Goal: Contribute content

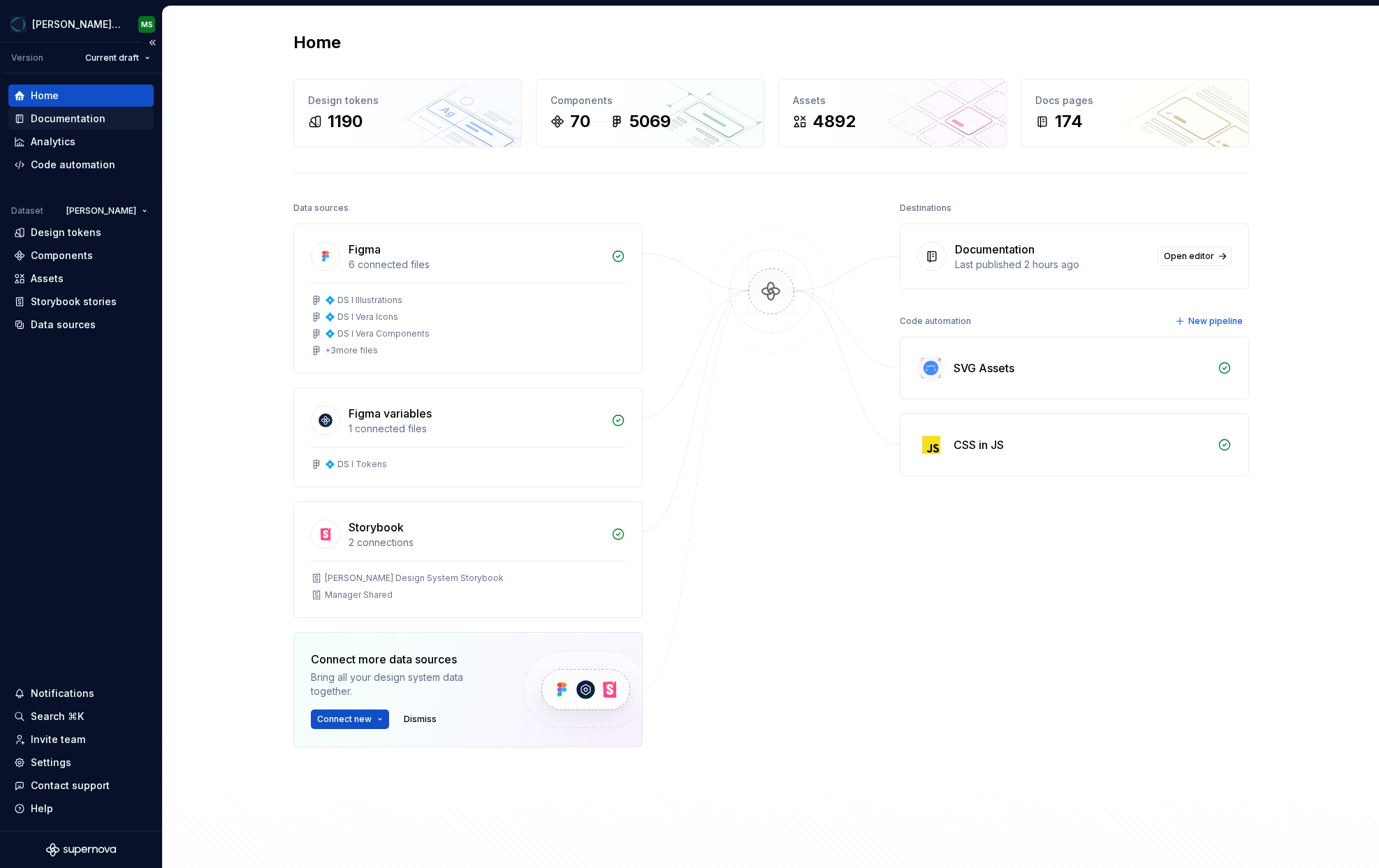
click at [49, 116] on div "Documentation" at bounding box center [67, 118] width 75 height 14
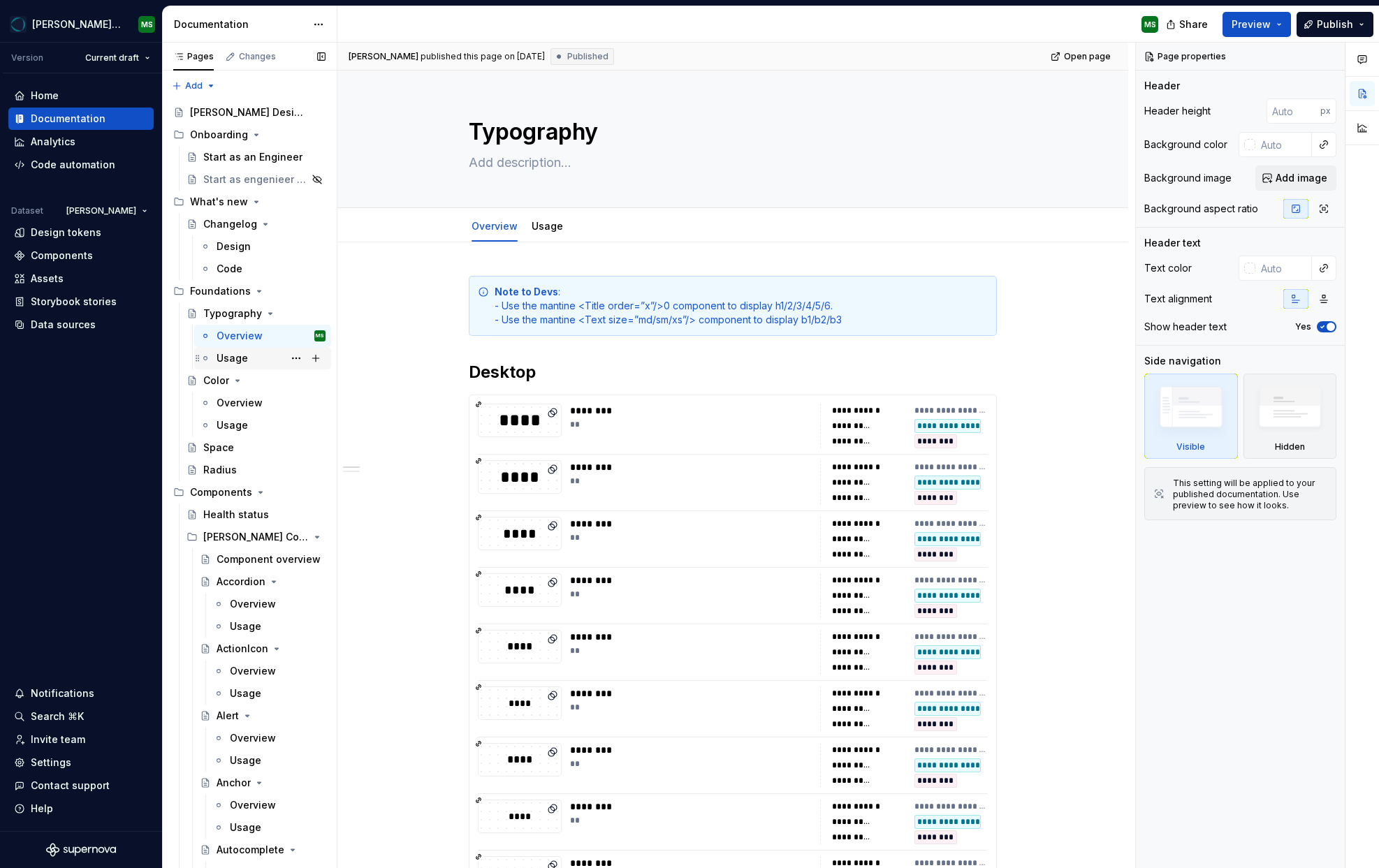
click at [227, 360] on div "Usage" at bounding box center [232, 357] width 31 height 14
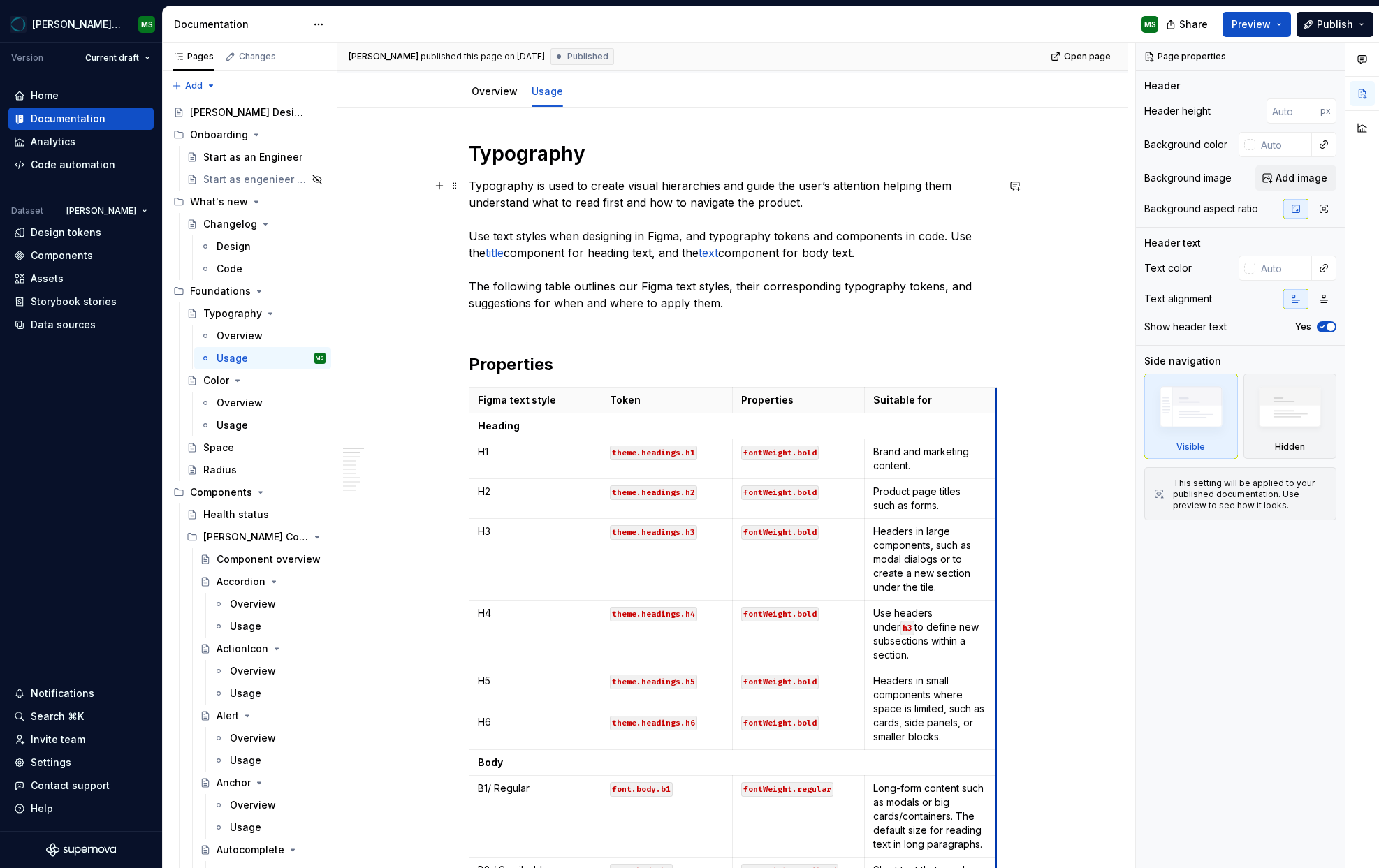
scroll to position [127, 0]
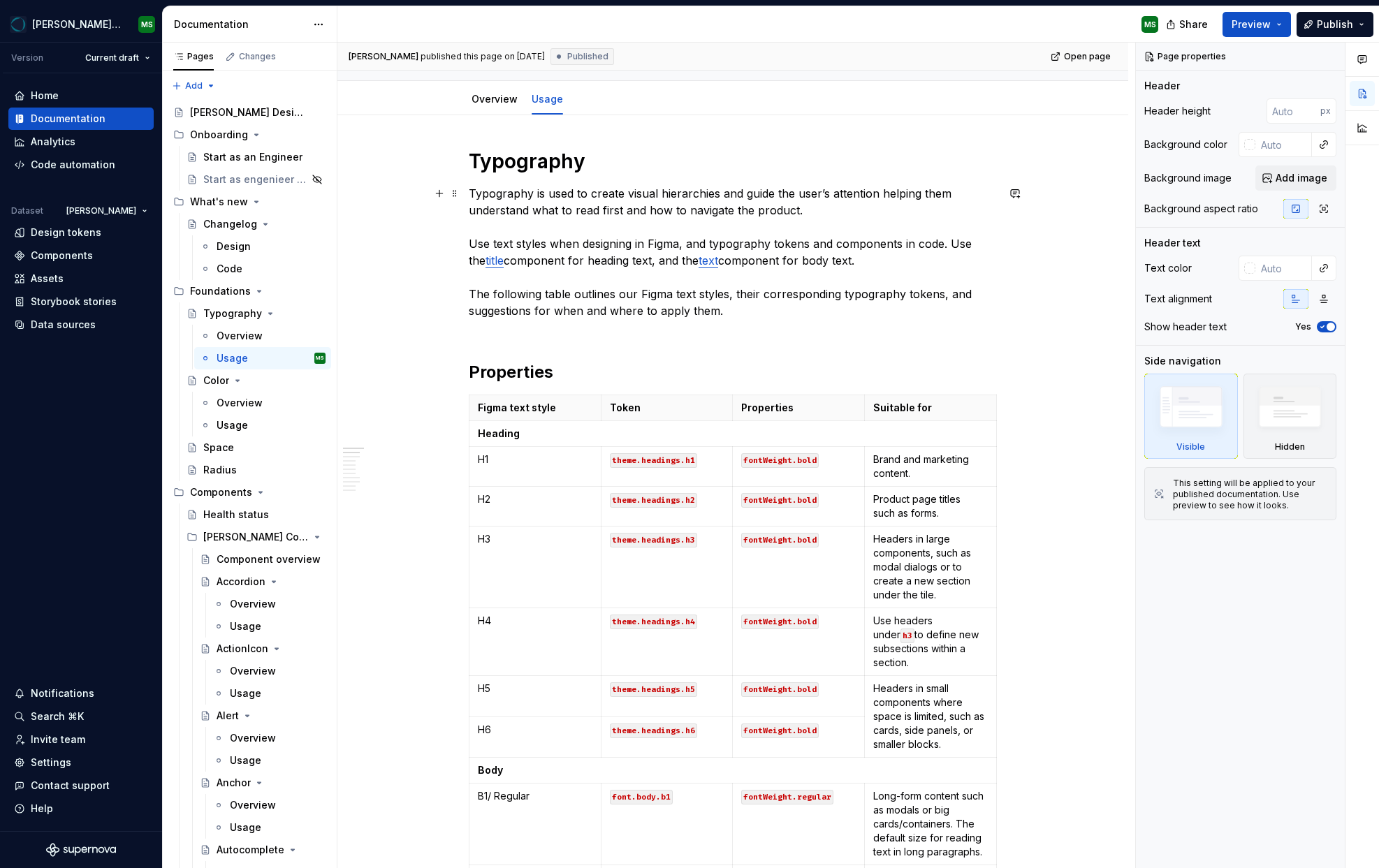
click at [773, 258] on p "Typography is used to create visual hierarchies and guide the user’s attention …" at bounding box center [733, 260] width 528 height 151
type textarea "*"
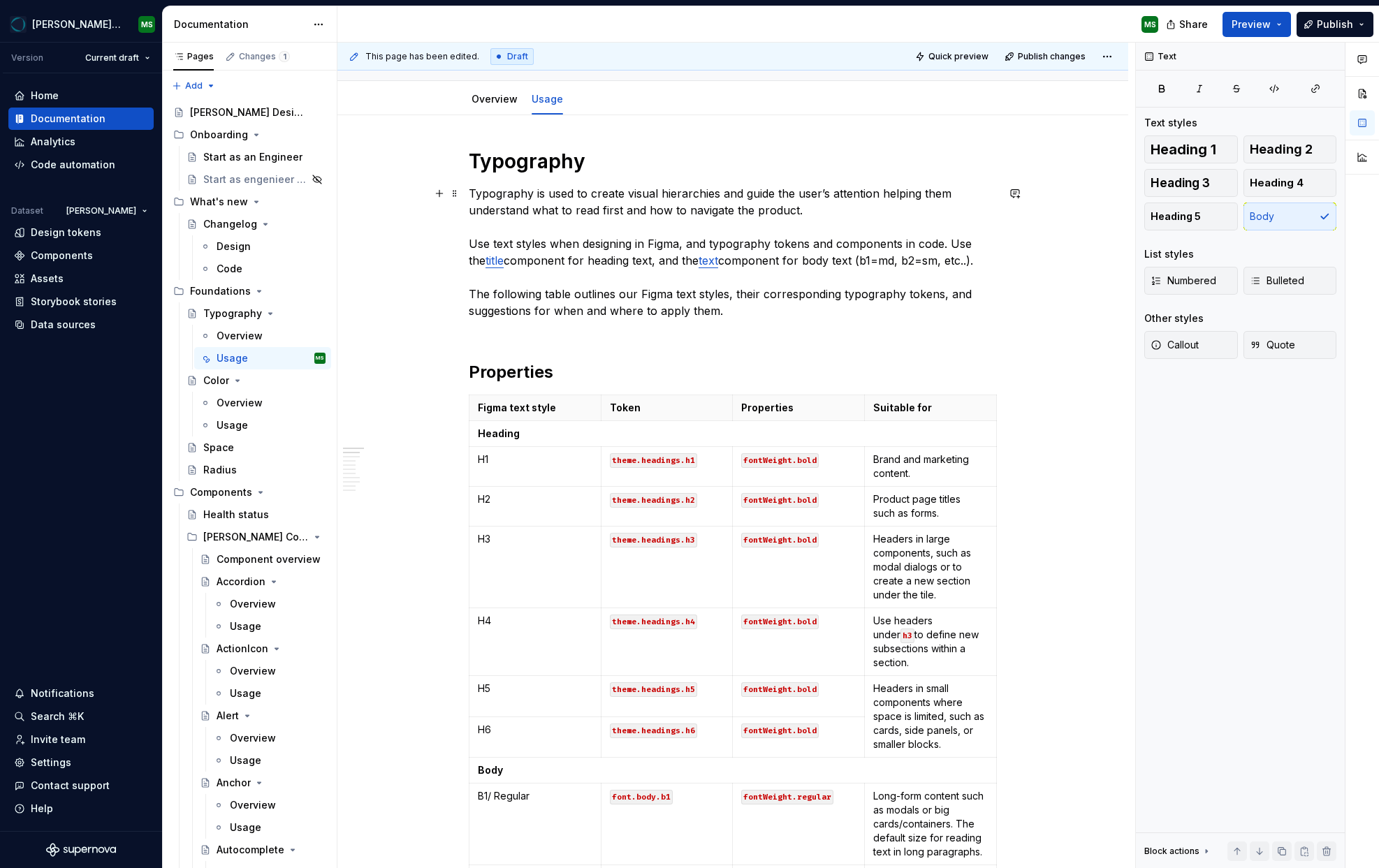
click at [869, 261] on p "Typography is used to create visual hierarchies and guide the user’s attention …" at bounding box center [733, 260] width 528 height 151
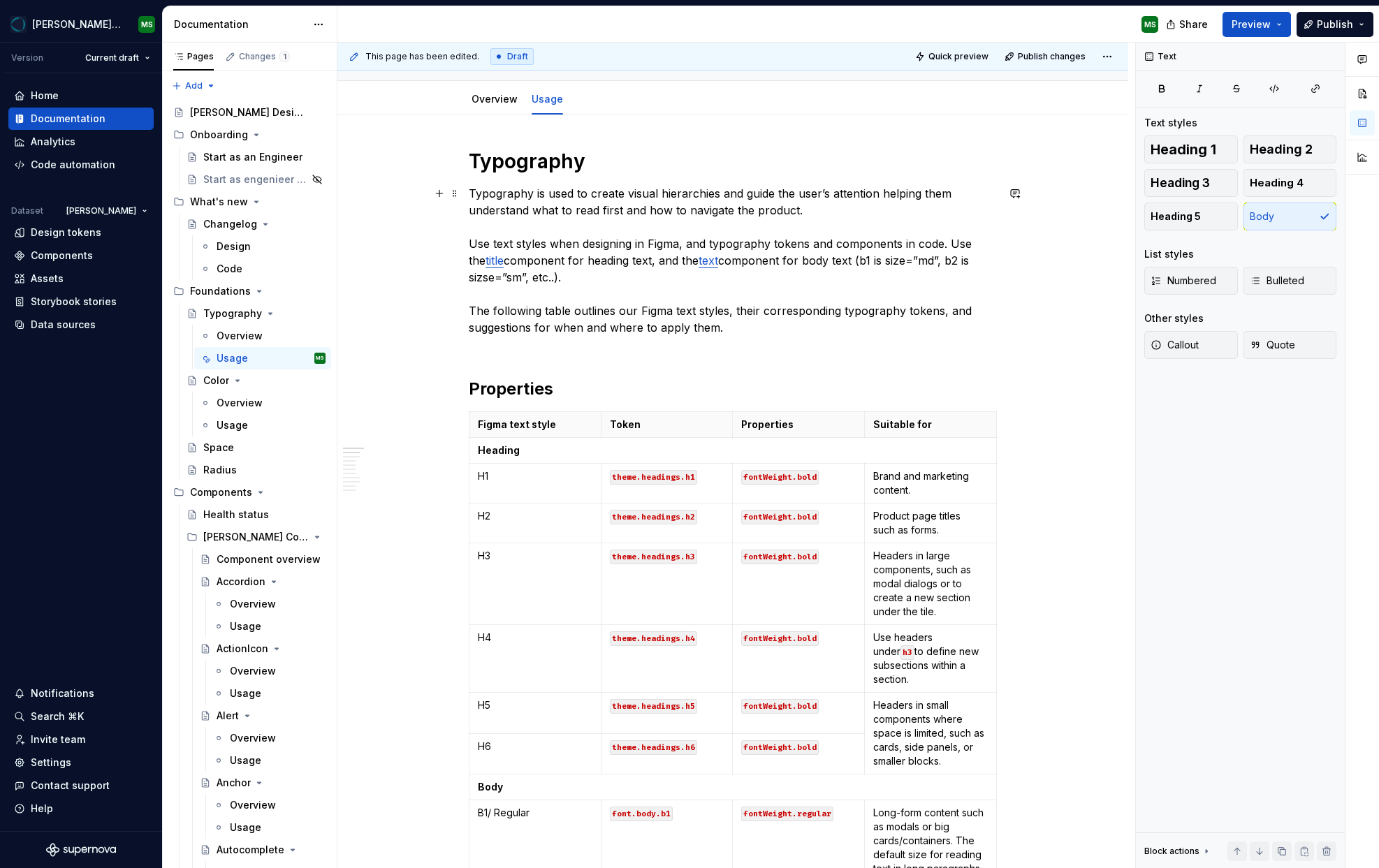
click at [492, 279] on p "Typography is used to create visual hierarchies and guide the user’s attention …" at bounding box center [733, 268] width 528 height 168
click at [876, 260] on p "Typography is used to create visual hierarchies and guide the user’s attention …" at bounding box center [733, 268] width 528 height 168
click at [934, 261] on p "Typography is used to create visual hierarchies and guide the user’s attention …" at bounding box center [733, 268] width 528 height 168
click at [473, 280] on p "Typography is used to create visual hierarchies and guide the user’s attention …" at bounding box center [733, 268] width 528 height 168
click at [528, 277] on p "Typography is used to create visual hierarchies and guide the user’s attention …" at bounding box center [733, 268] width 528 height 168
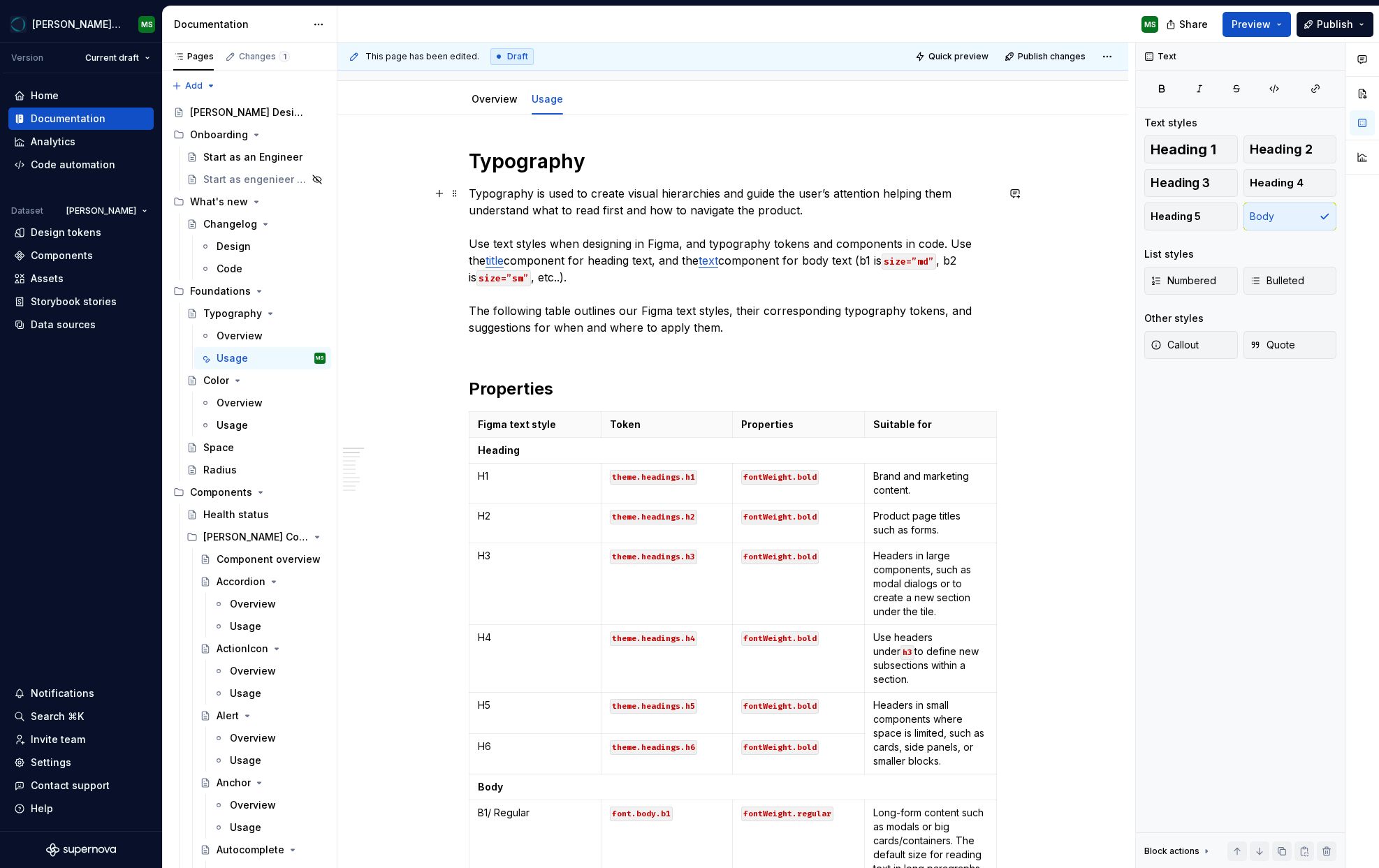
click at [851, 262] on p "Typography is used to create visual hierarchies and guide the user’s attention …" at bounding box center [733, 268] width 528 height 168
click at [1333, 25] on span "Publish" at bounding box center [1335, 24] width 36 height 14
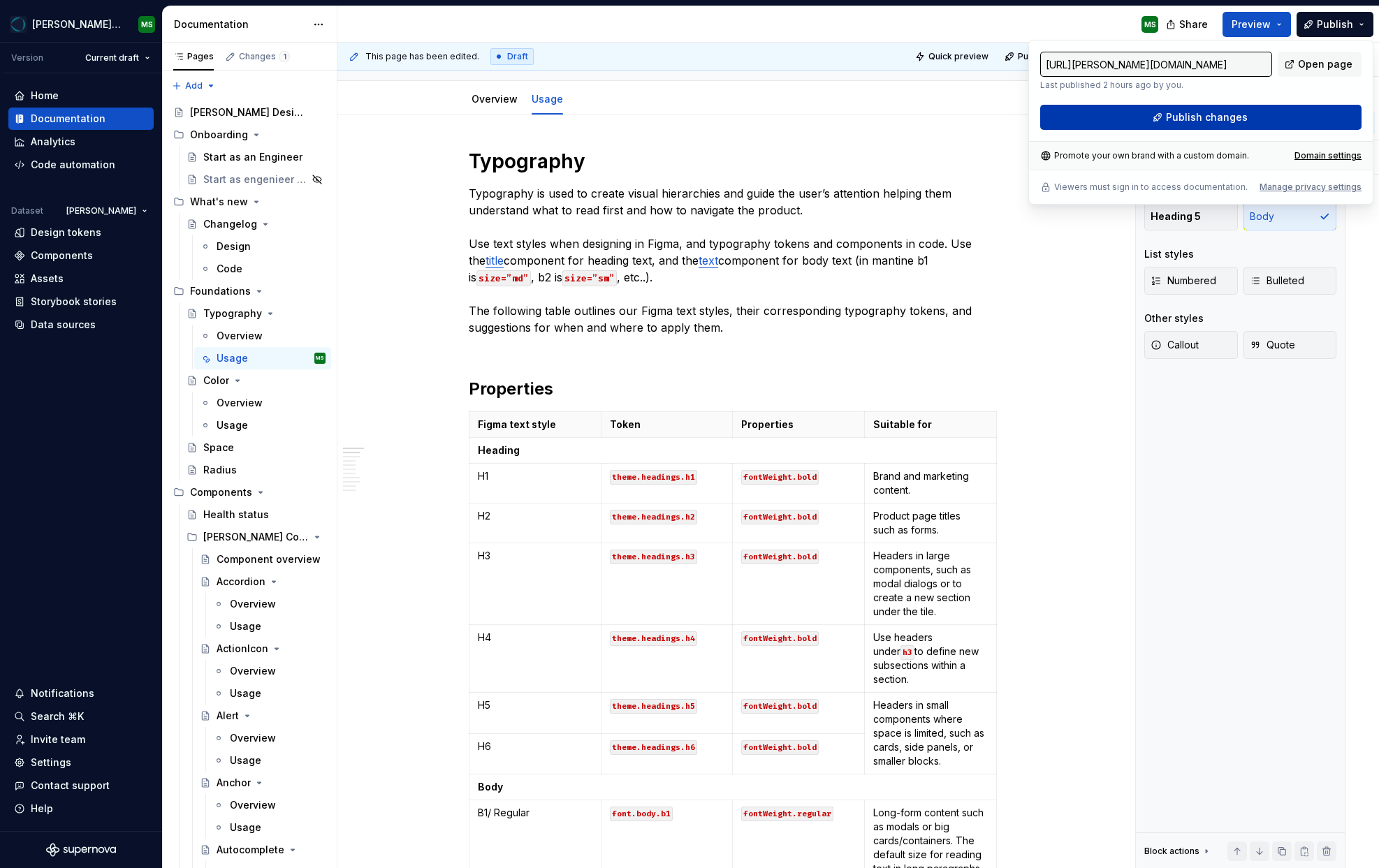
click at [1212, 117] on span "Publish changes" at bounding box center [1207, 117] width 82 height 14
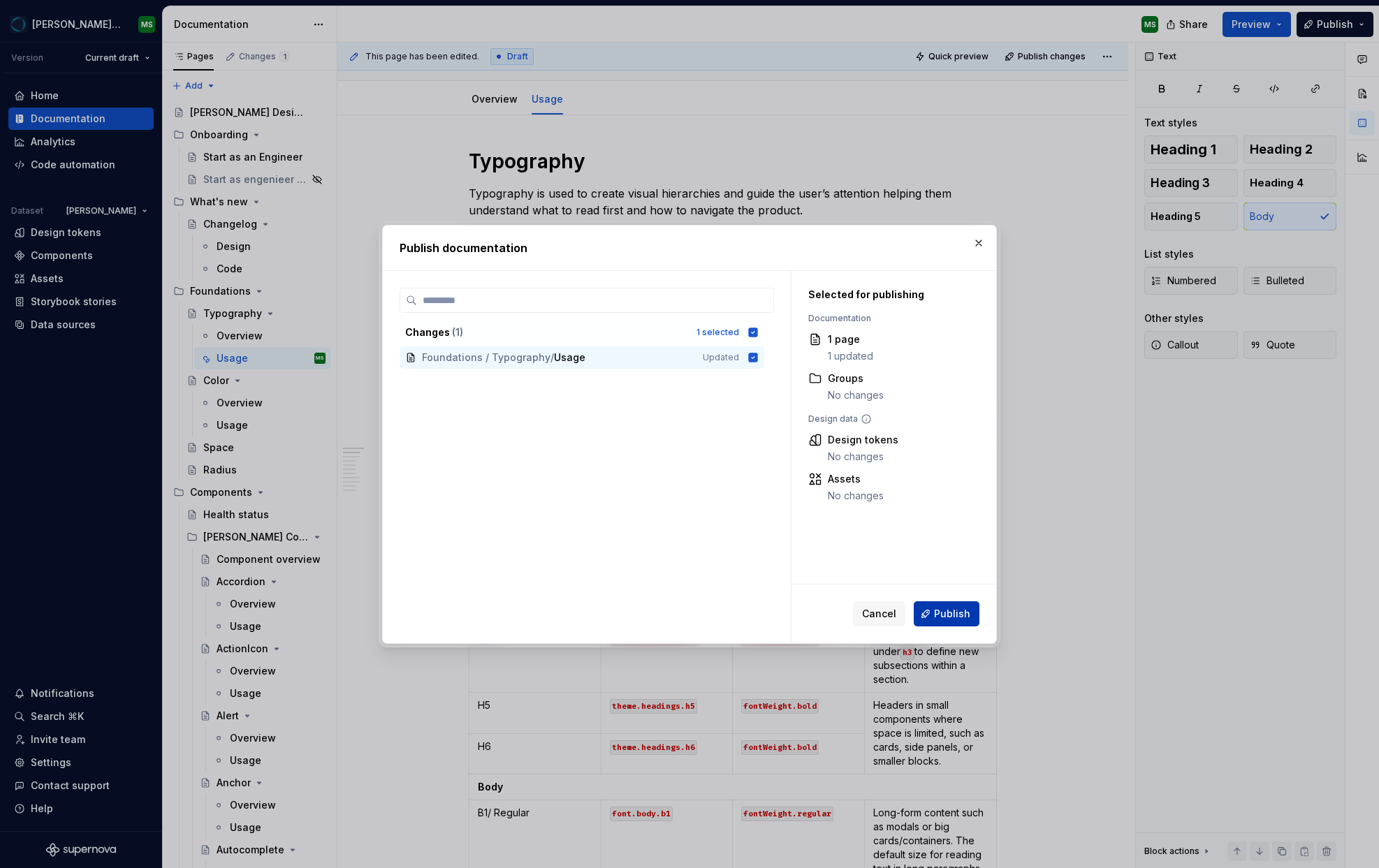
click at [949, 614] on span "Publish" at bounding box center [952, 613] width 36 height 14
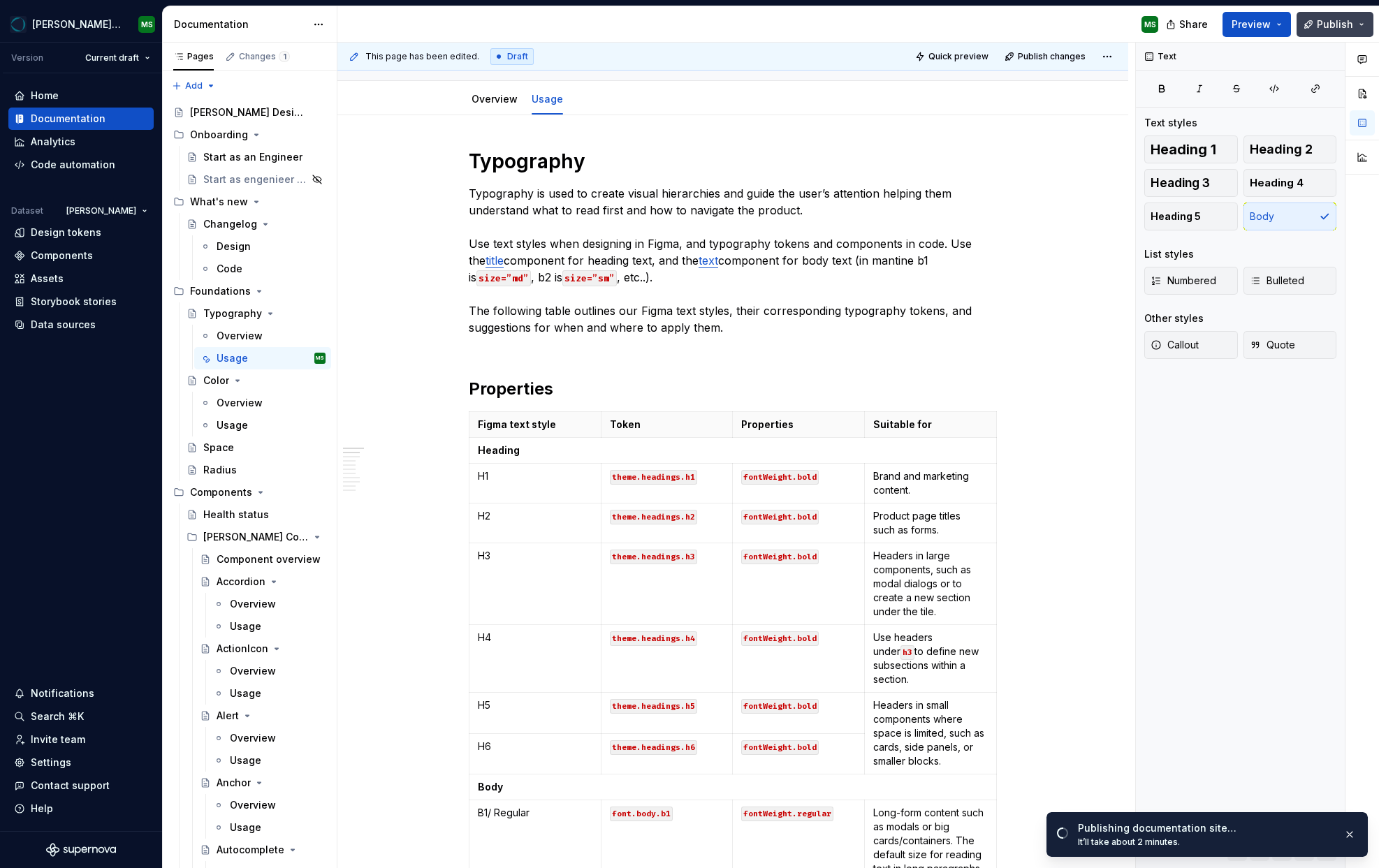
click at [1362, 28] on button "Publish" at bounding box center [1335, 24] width 77 height 25
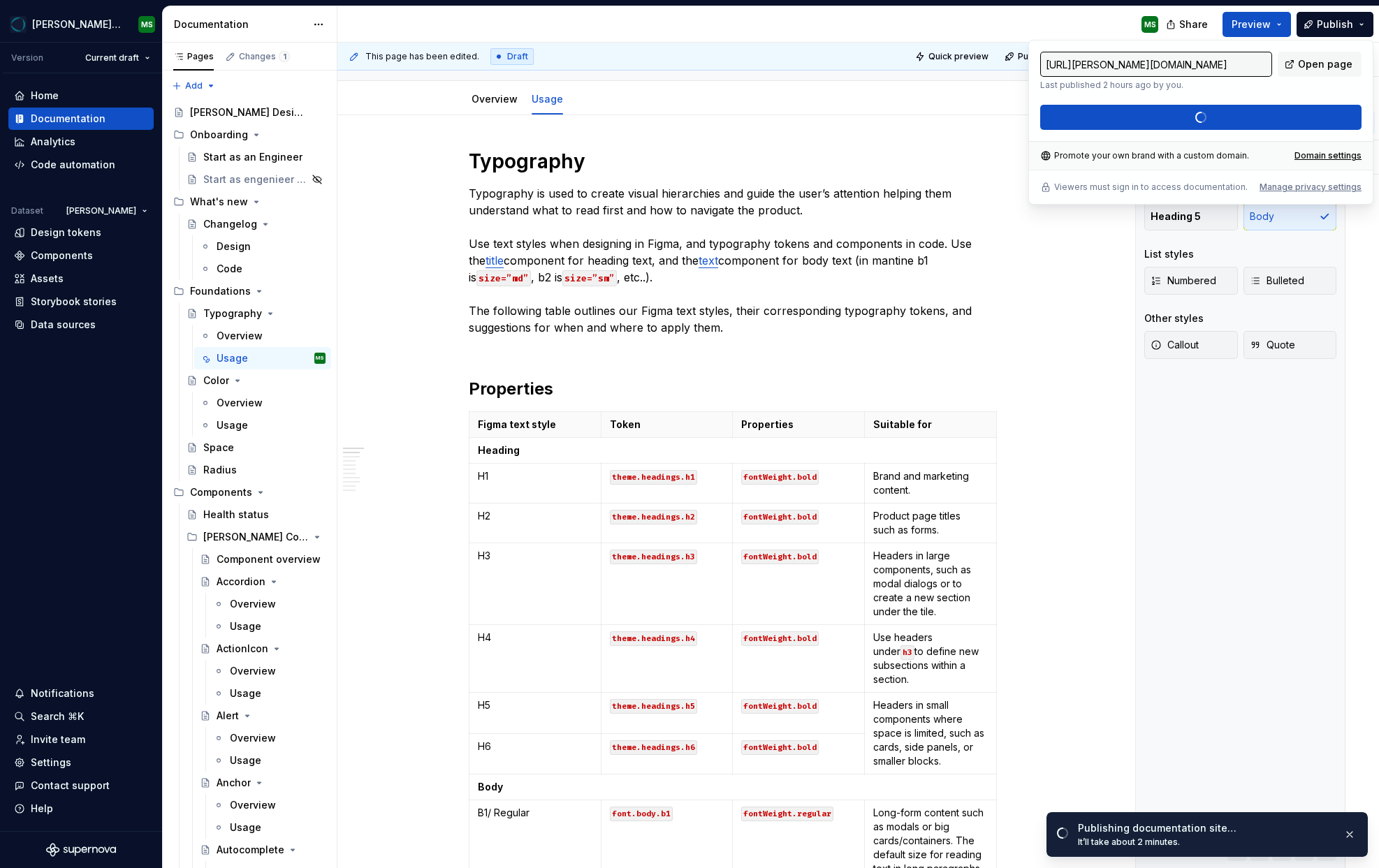
click at [1232, 66] on input "[URL][PERSON_NAME][DOMAIN_NAME]" at bounding box center [1156, 64] width 232 height 25
click at [1221, 65] on input "[URL][PERSON_NAME][DOMAIN_NAME]" at bounding box center [1156, 64] width 232 height 25
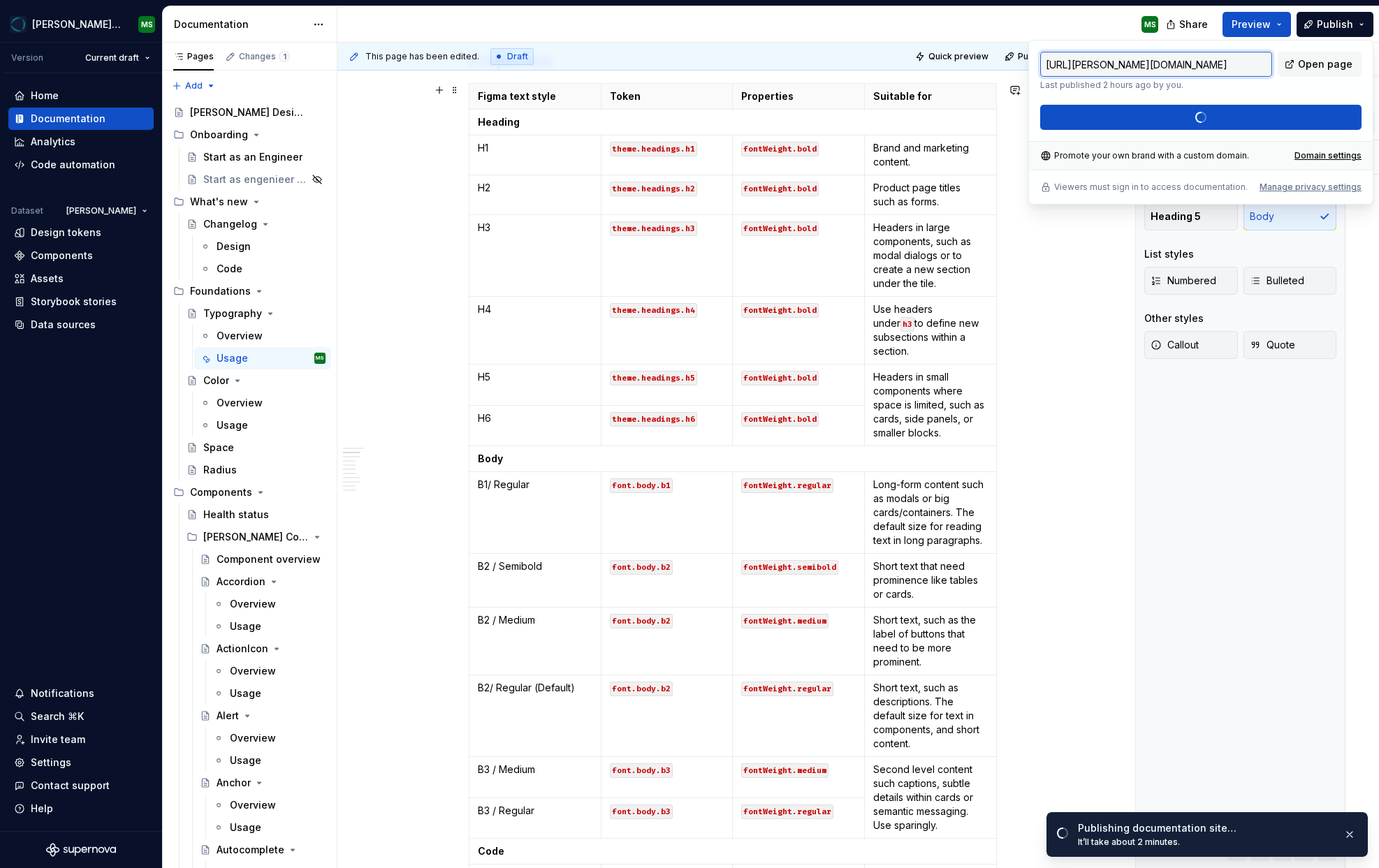
scroll to position [0, 0]
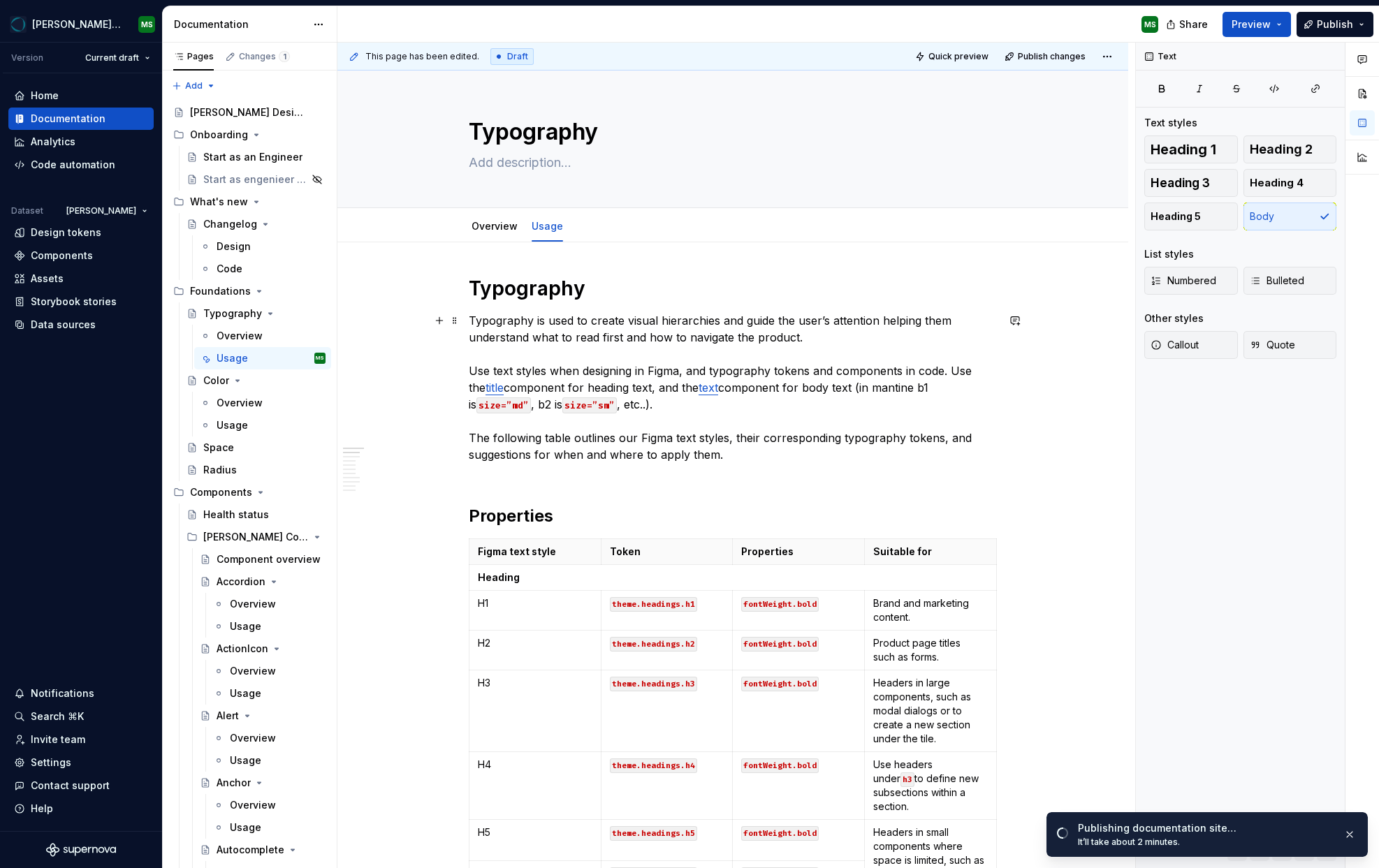
drag, startPoint x: 719, startPoint y: 389, endPoint x: 709, endPoint y: 389, distance: 10.0
click at [719, 389] on p "Typography is used to create visual hierarchies and guide the user’s attention …" at bounding box center [733, 396] width 528 height 168
click at [699, 390] on link "text" at bounding box center [708, 387] width 20 height 14
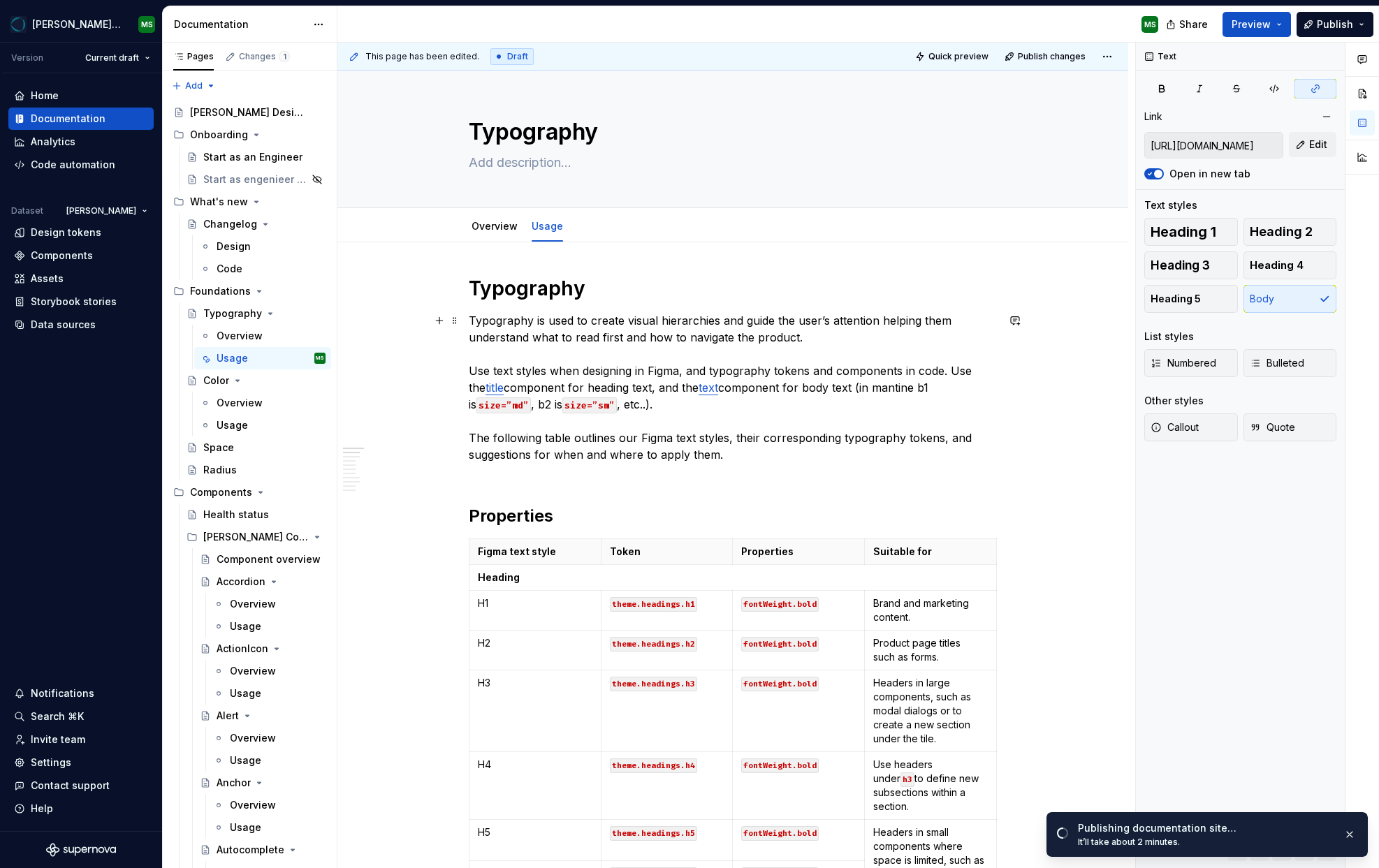
click at [699, 391] on link "text" at bounding box center [708, 387] width 20 height 14
click at [1241, 145] on input "[URL][DOMAIN_NAME]" at bounding box center [1214, 145] width 138 height 25
click at [1210, 146] on input "[URL][DOMAIN_NAME]" at bounding box center [1214, 145] width 138 height 25
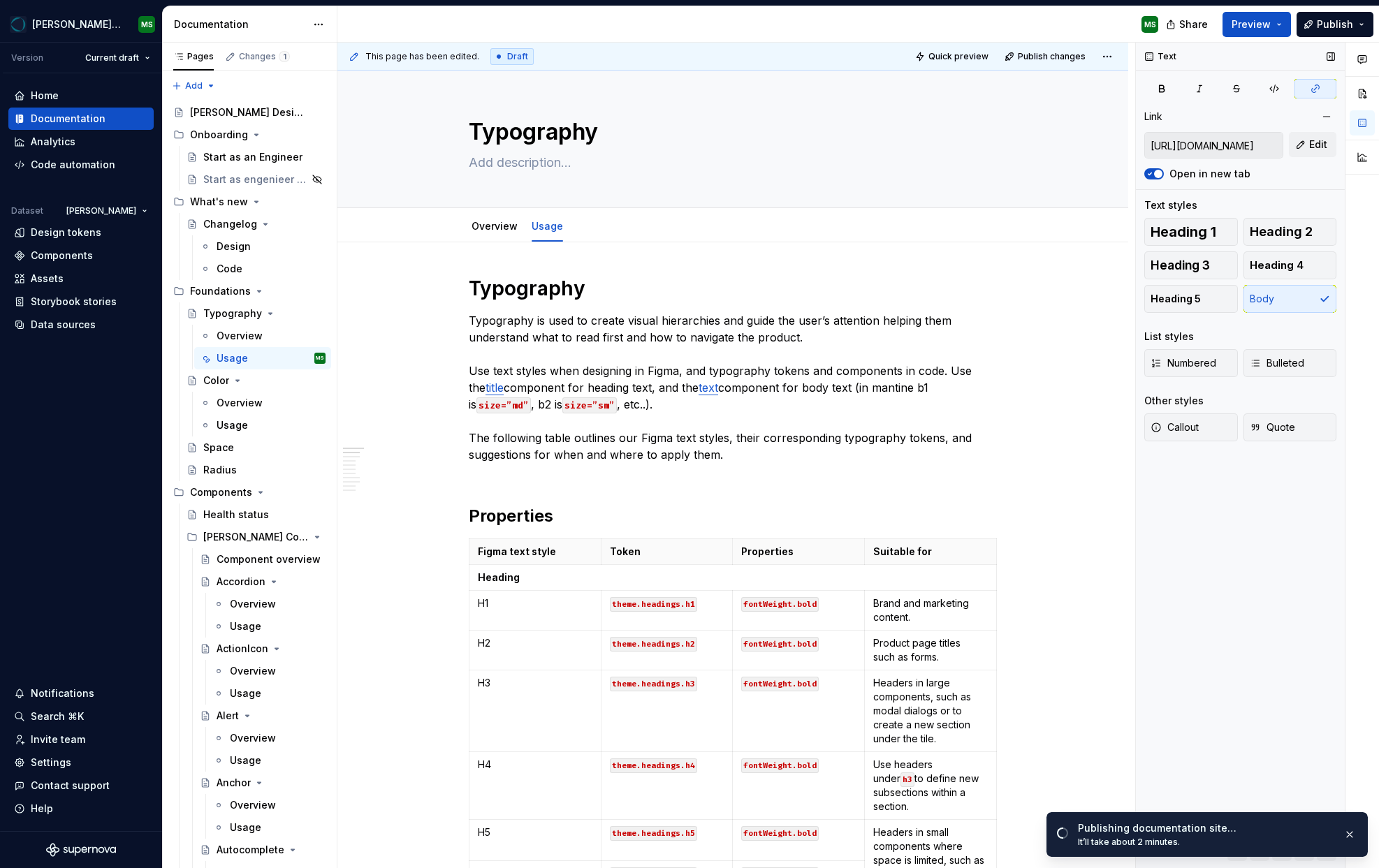
scroll to position [0, 158]
type textarea "*"
